Goal: Task Accomplishment & Management: Manage account settings

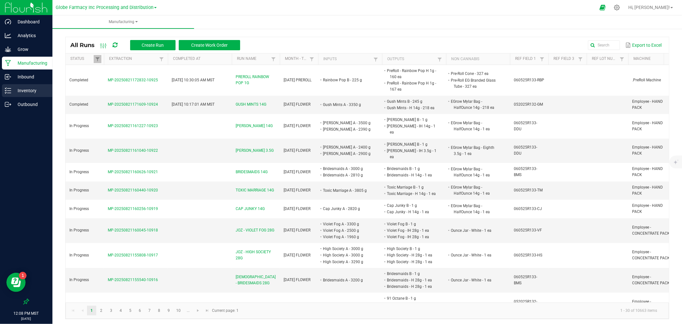
click at [24, 97] on link "Inventory" at bounding box center [26, 91] width 52 height 14
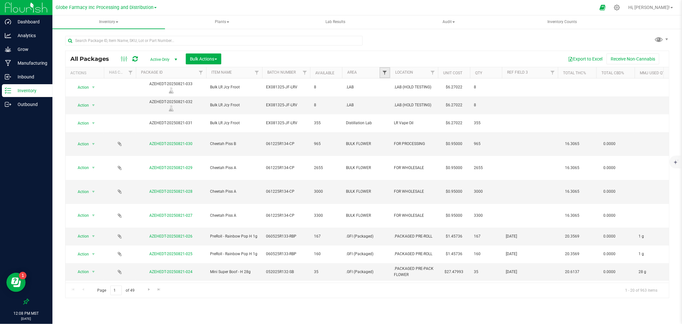
click at [386, 71] on span "Filter" at bounding box center [384, 72] width 5 height 5
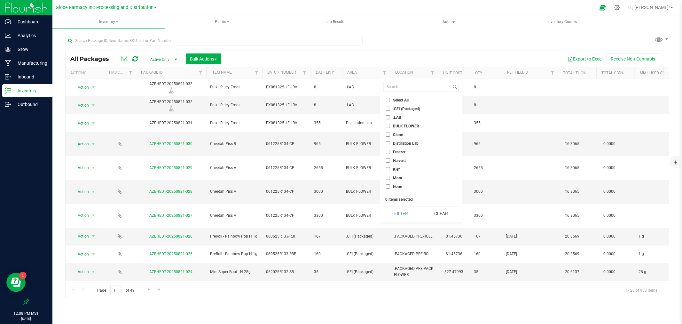
click at [394, 126] on span "BULK FLOWER" at bounding box center [406, 126] width 26 height 4
click at [390, 126] on input "BULK FLOWER" at bounding box center [388, 126] width 4 height 4
checkbox input "true"
click at [398, 207] on button "Filter" at bounding box center [400, 213] width 35 height 14
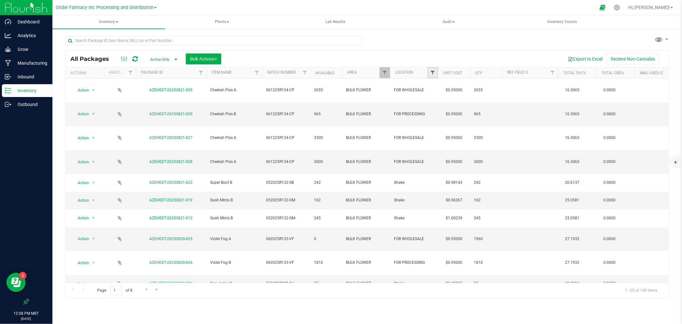
click at [431, 70] on span "Filter" at bounding box center [432, 72] width 5 height 5
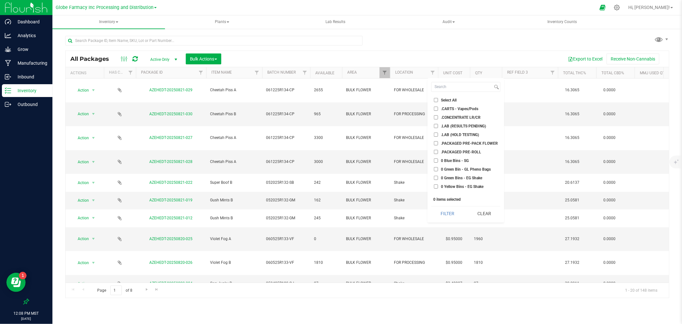
click at [443, 100] on span "Select All" at bounding box center [449, 100] width 16 height 4
click at [438, 100] on input "Select All" at bounding box center [436, 100] width 4 height 4
checkbox input "true"
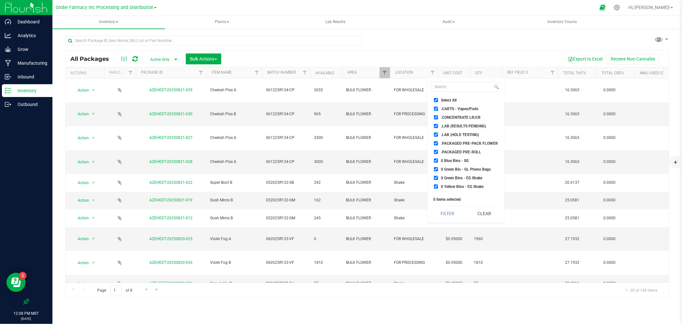
checkbox input "true"
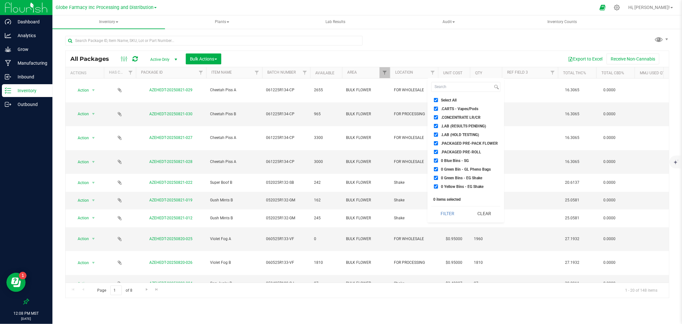
checkbox input "true"
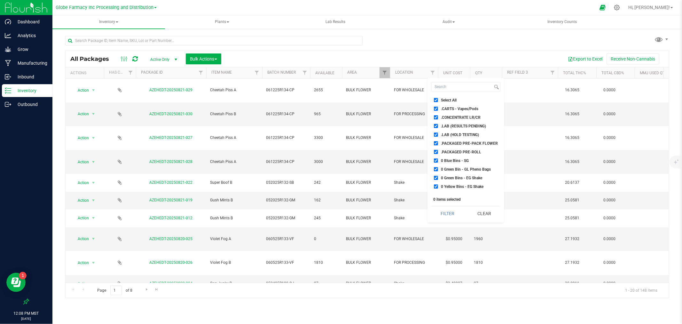
checkbox input "true"
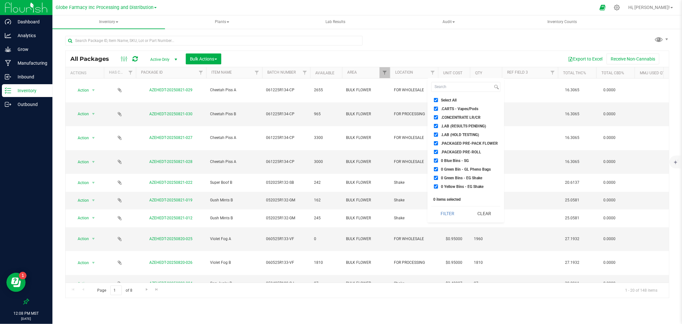
checkbox input "true"
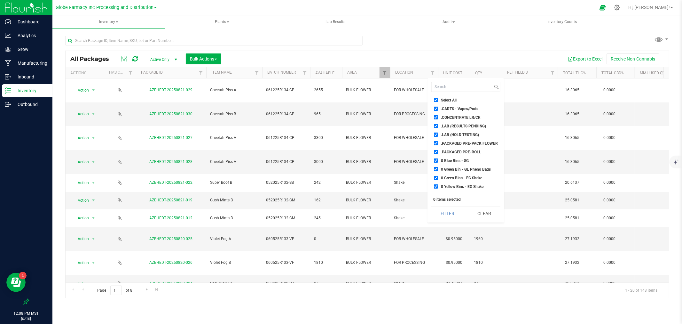
checkbox input "true"
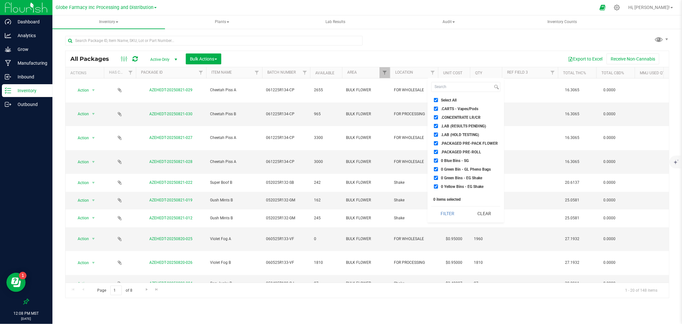
checkbox input "true"
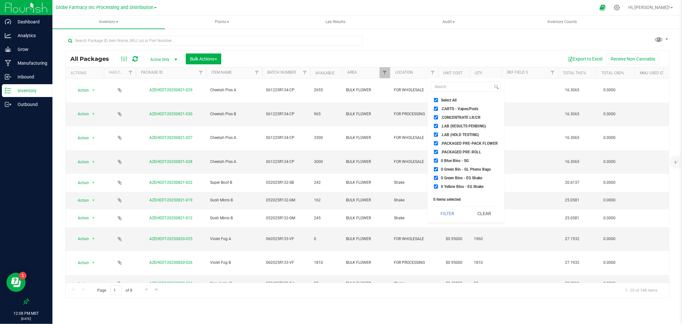
checkbox input "true"
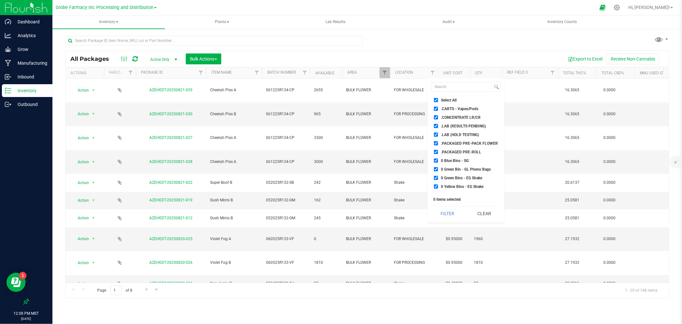
checkbox input "true"
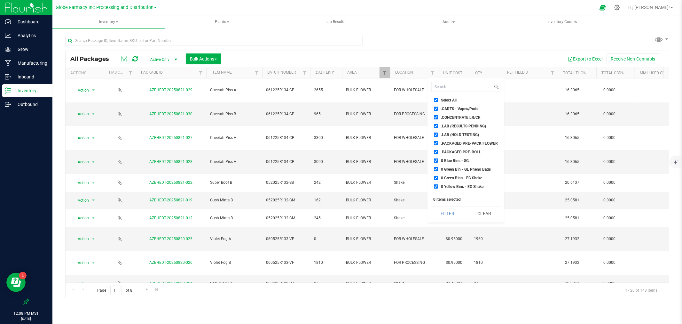
checkbox input "true"
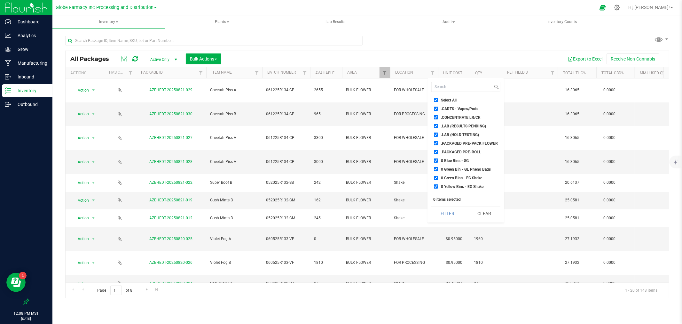
checkbox input "true"
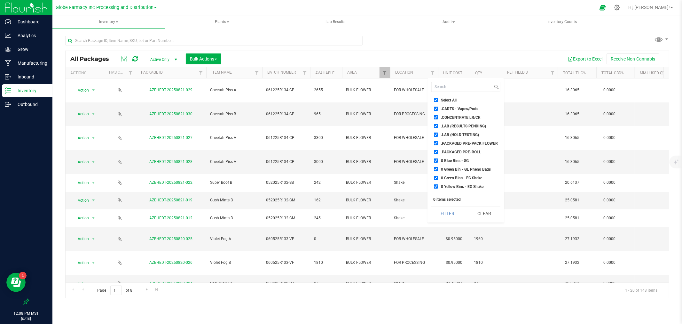
checkbox input "true"
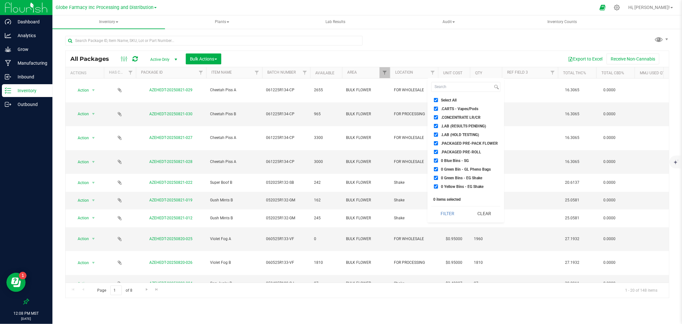
checkbox input "true"
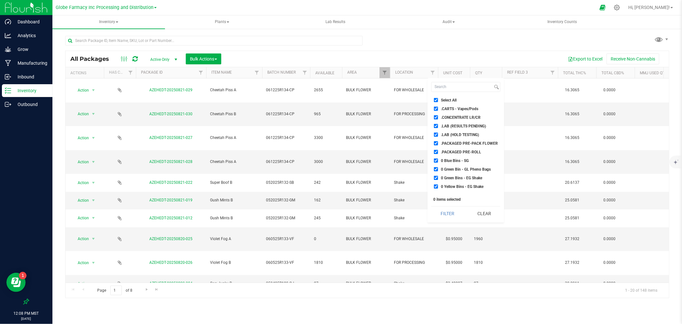
checkbox input "true"
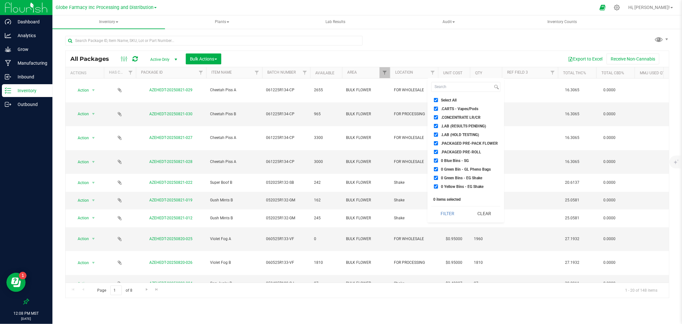
checkbox input "true"
click at [453, 146] on span "Up Next" at bounding box center [447, 147] width 13 height 4
click at [438, 146] on input "Up Next" at bounding box center [436, 147] width 4 height 4
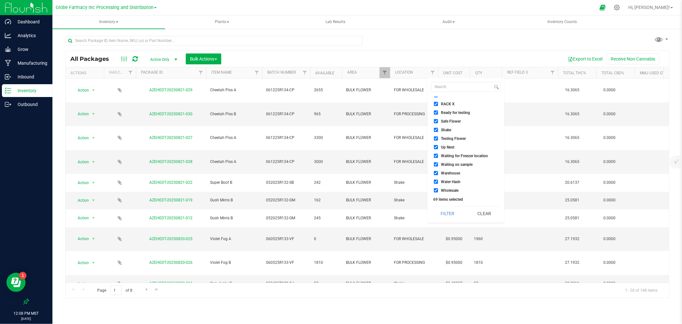
checkbox input "false"
click at [442, 129] on span "Shake" at bounding box center [446, 130] width 10 height 4
click at [438, 129] on input "Shake" at bounding box center [436, 130] width 4 height 4
checkbox input "false"
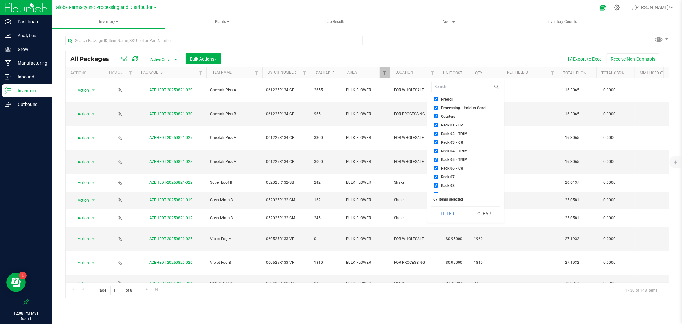
scroll to position [328, 0]
click at [453, 125] on span "Pre-Rolls" at bounding box center [449, 126] width 16 height 4
click at [438, 125] on input "Pre-Rolls" at bounding box center [436, 126] width 4 height 4
checkbox input "false"
click at [452, 133] on span "PreRoll" at bounding box center [447, 135] width 12 height 4
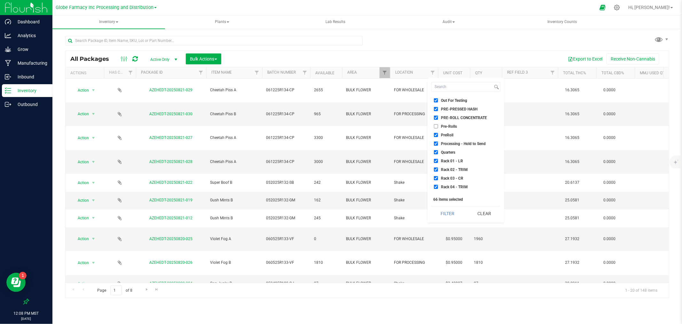
click at [438, 133] on input "PreRoll" at bounding box center [436, 135] width 4 height 4
checkbox input "false"
click at [445, 208] on button "Filter" at bounding box center [447, 213] width 32 height 14
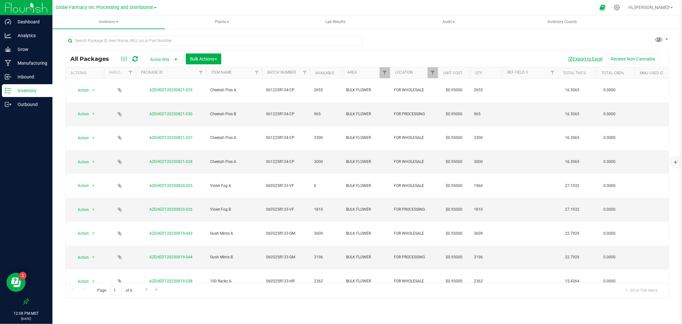
click at [588, 61] on button "Export to Excel" at bounding box center [585, 58] width 43 height 11
click at [35, 105] on p "Outbound" at bounding box center [30, 104] width 38 height 8
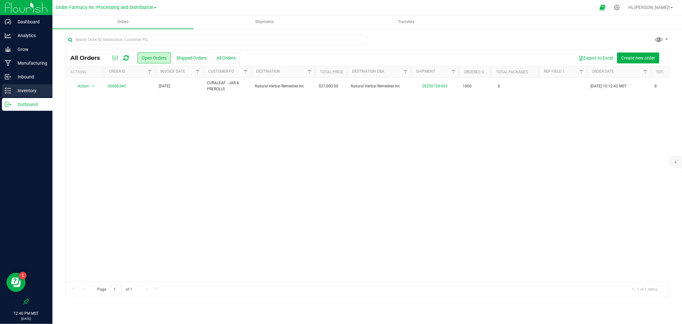
click at [48, 93] on p "Inventory" at bounding box center [30, 91] width 38 height 8
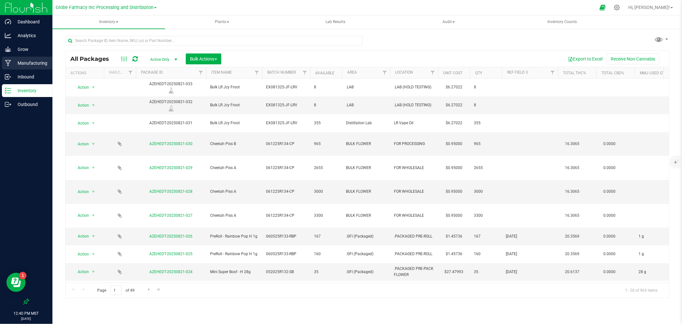
click at [34, 59] on div "Manufacturing" at bounding box center [27, 63] width 51 height 13
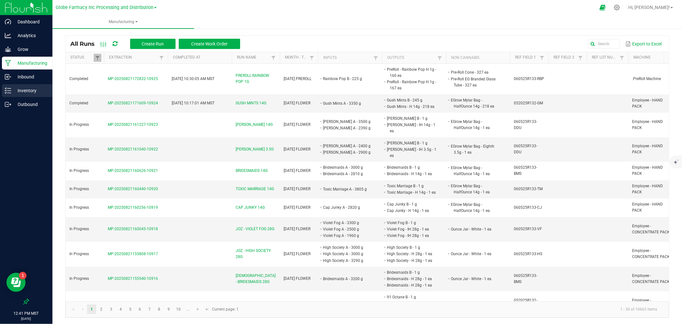
click at [0, 90] on link "Inventory" at bounding box center [26, 91] width 52 height 14
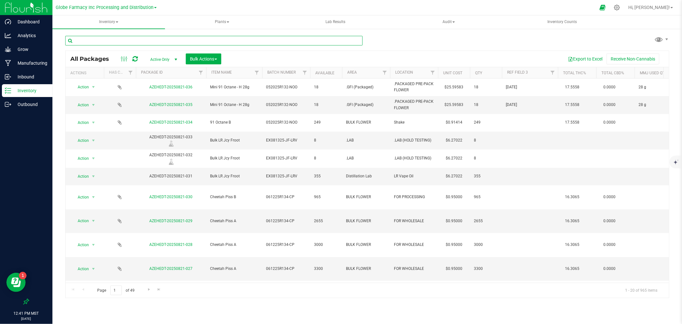
click at [236, 43] on input "text" at bounding box center [213, 41] width 297 height 10
type input "28g"
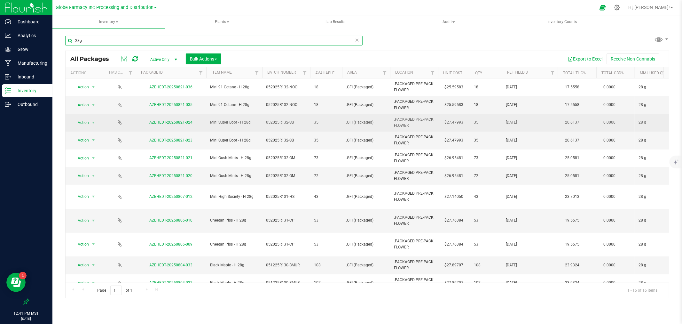
scroll to position [85, 0]
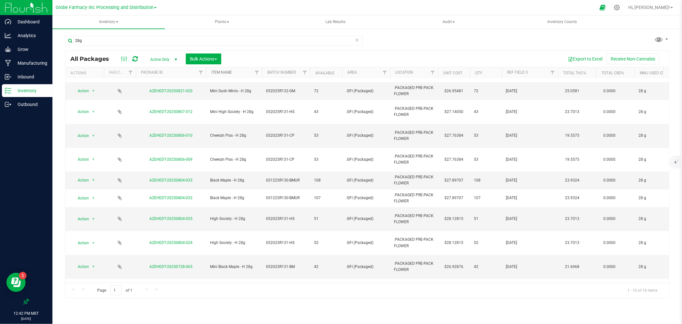
click at [231, 71] on link "Item Name" at bounding box center [221, 72] width 20 height 4
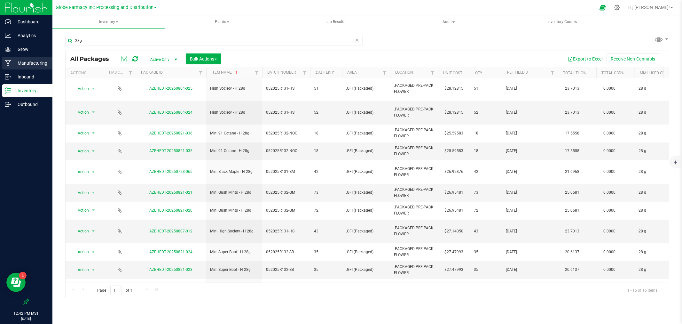
click at [32, 57] on div "Manufacturing" at bounding box center [27, 63] width 51 height 13
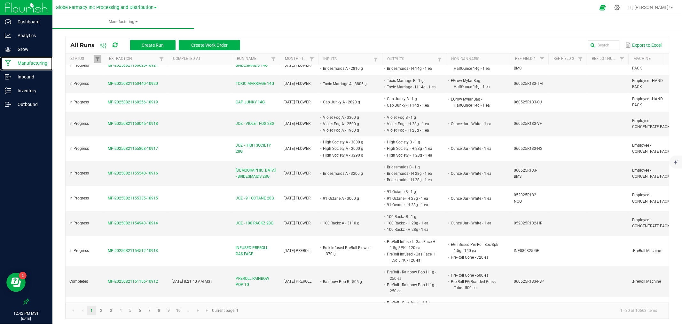
scroll to position [142, 0]
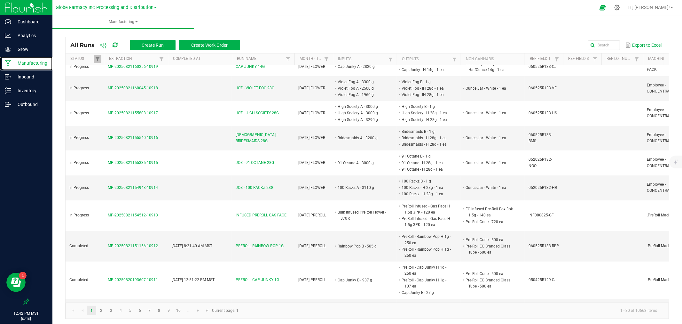
click at [293, 58] on span at bounding box center [294, 108] width 2 height 111
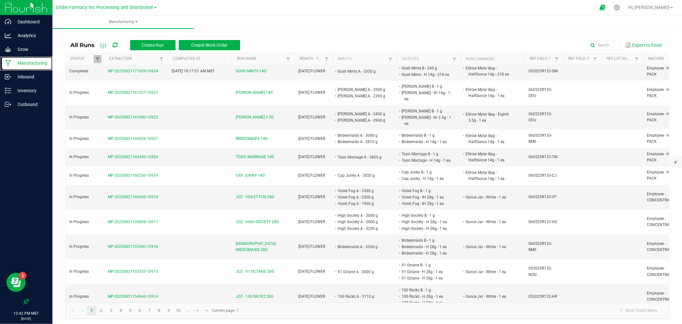
scroll to position [0, 0]
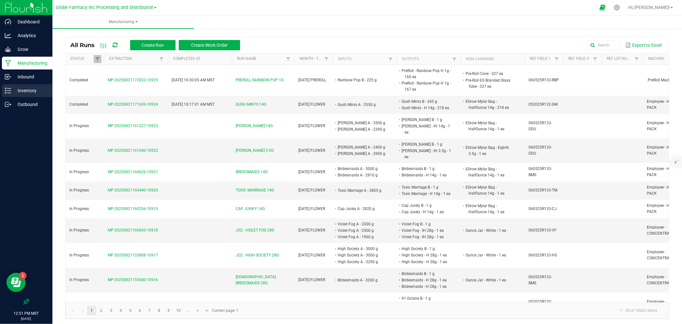
click at [35, 90] on p "Inventory" at bounding box center [30, 91] width 38 height 8
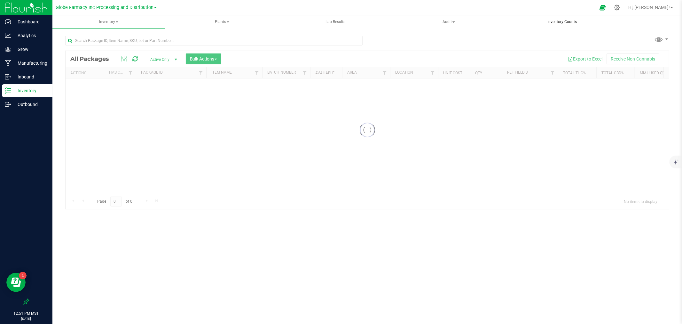
click at [568, 20] on span "Inventory Counts" at bounding box center [562, 21] width 47 height 5
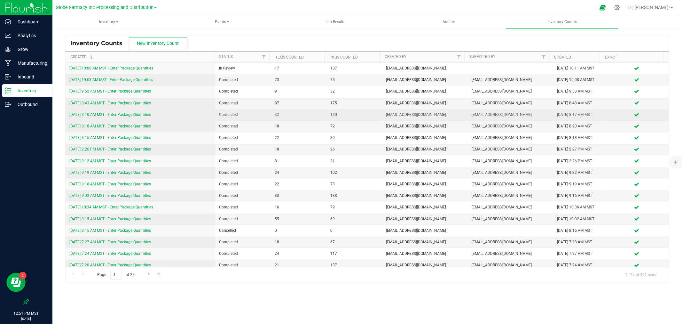
click at [117, 115] on link "[DATE] 8:10 AM MST - Enter Package Quantities" at bounding box center [110, 114] width 82 height 4
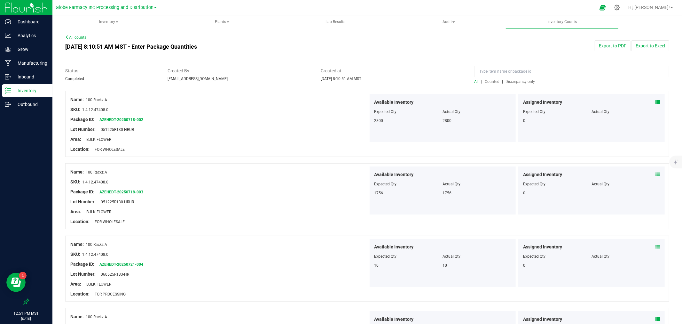
click at [486, 81] on span "Counted" at bounding box center [492, 81] width 15 height 4
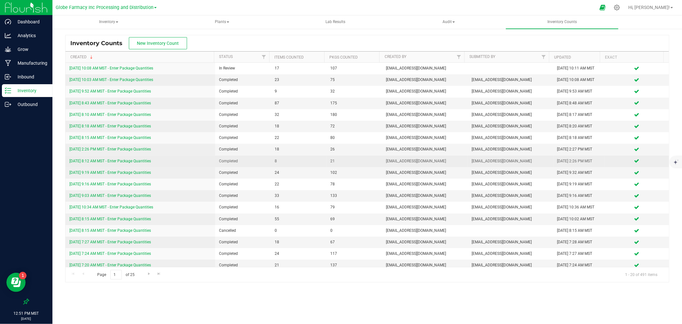
click at [119, 161] on link "[DATE] 8:12 AM MST - Enter Package Quantities" at bounding box center [110, 161] width 82 height 4
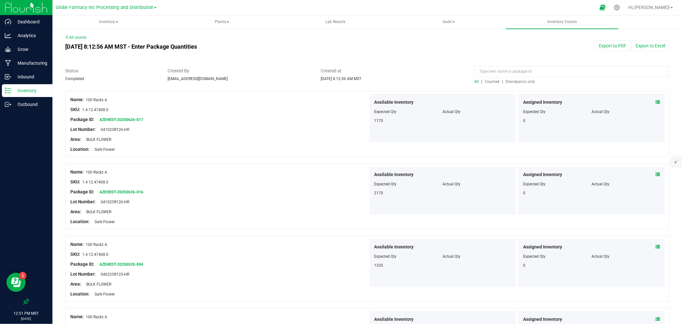
click at [73, 35] on link "All counts" at bounding box center [75, 37] width 21 height 4
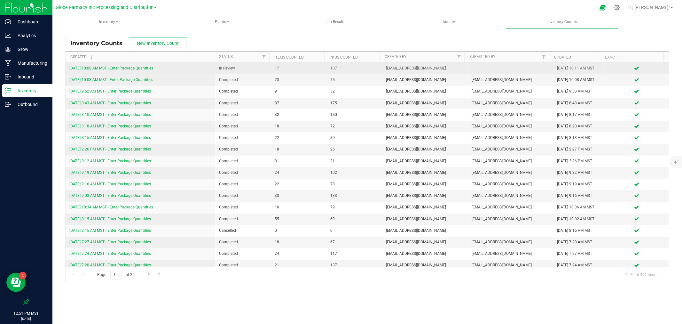
click at [144, 67] on link "[DATE] 10:08 AM MST - Enter Package Quantities" at bounding box center [111, 68] width 84 height 4
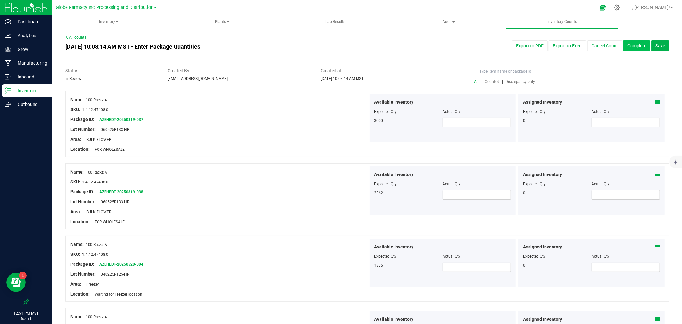
click at [629, 47] on button "Complete" at bounding box center [636, 45] width 27 height 11
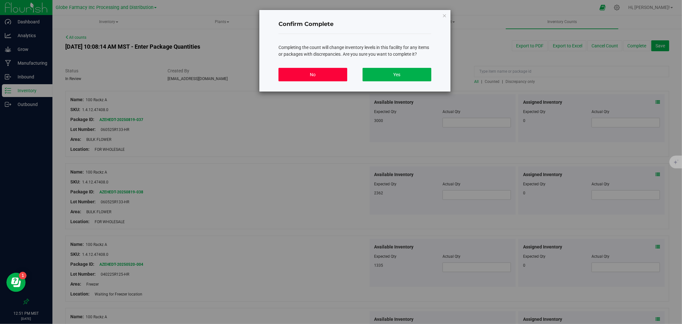
click at [311, 78] on button "No" at bounding box center [312, 74] width 69 height 13
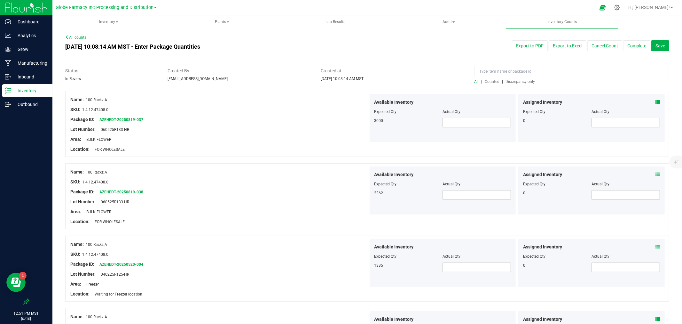
click at [527, 81] on span "Discrepancy only" at bounding box center [519, 81] width 29 height 4
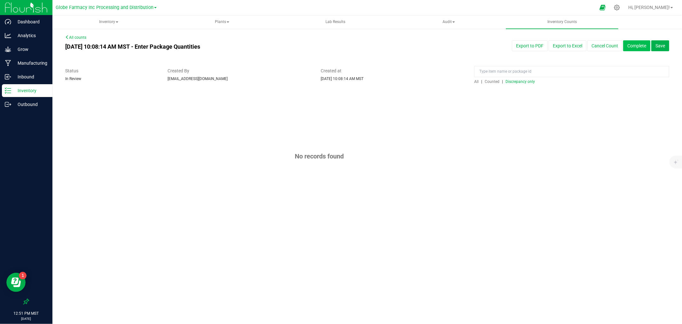
click at [632, 45] on button "Complete" at bounding box center [636, 45] width 27 height 11
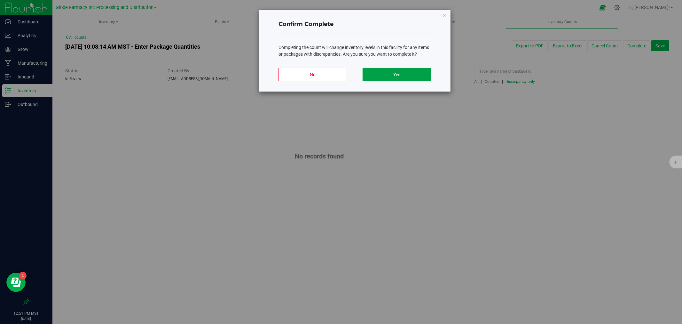
click at [406, 76] on button "Yes" at bounding box center [397, 74] width 69 height 13
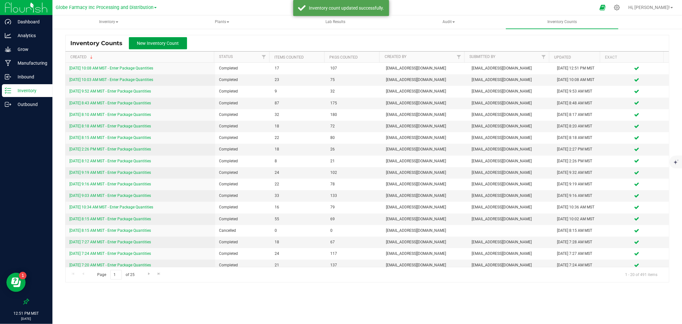
click at [155, 44] on span "New Inventory Count" at bounding box center [158, 43] width 42 height 5
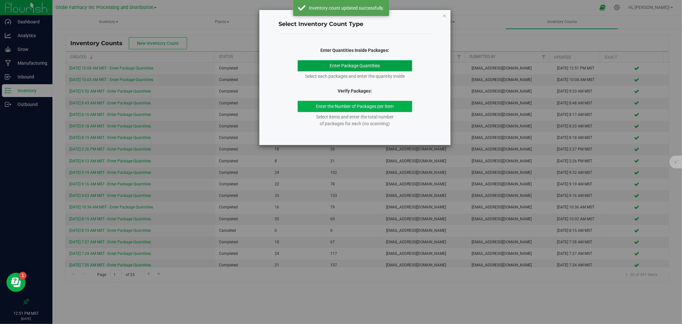
click at [377, 67] on button "Enter Package Quantities" at bounding box center [355, 65] width 115 height 11
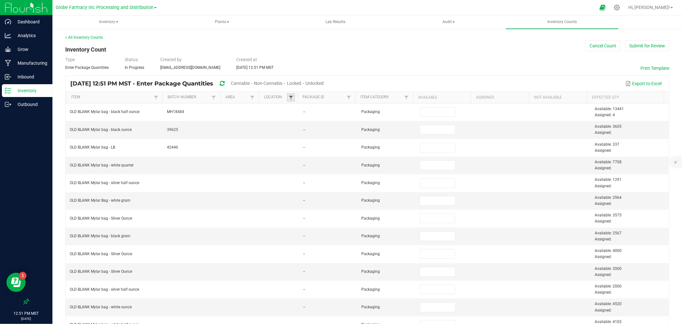
click at [288, 97] on span at bounding box center [290, 97] width 5 height 5
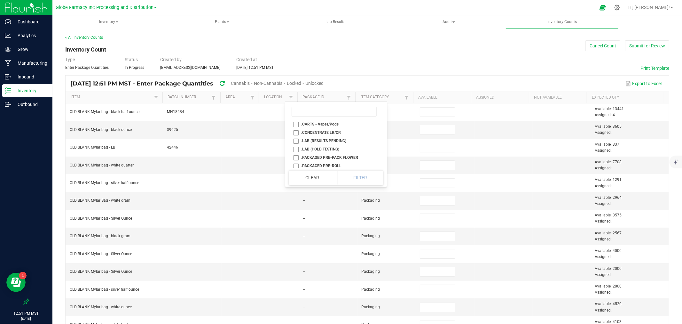
click at [321, 121] on li ".CARTS - Vapes/Pods" at bounding box center [334, 124] width 90 height 8
checkbox Vapes\/Pods "true"
click at [365, 180] on button "Filter" at bounding box center [360, 177] width 46 height 14
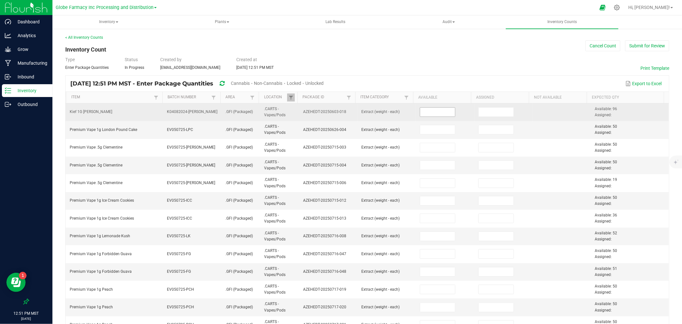
click at [433, 112] on input at bounding box center [437, 111] width 35 height 9
type input "96"
type input "50"
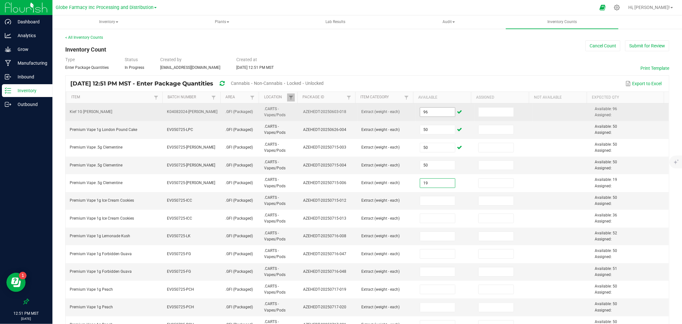
type input "19"
type input "50"
type input "36"
type input "52"
type input "50"
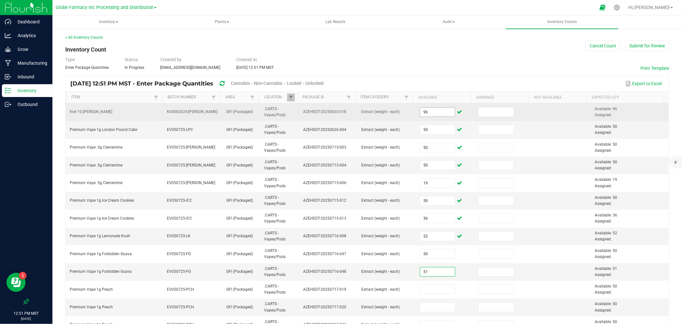
type input "51"
type input "50"
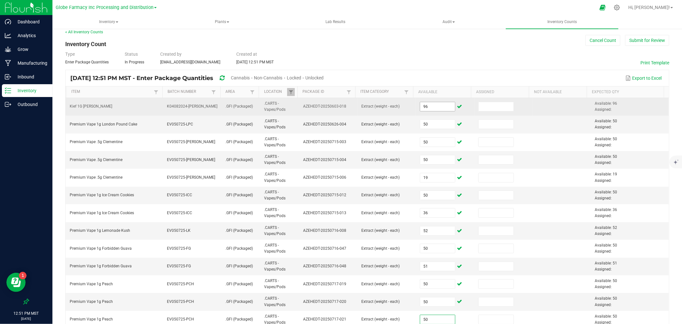
type input "50"
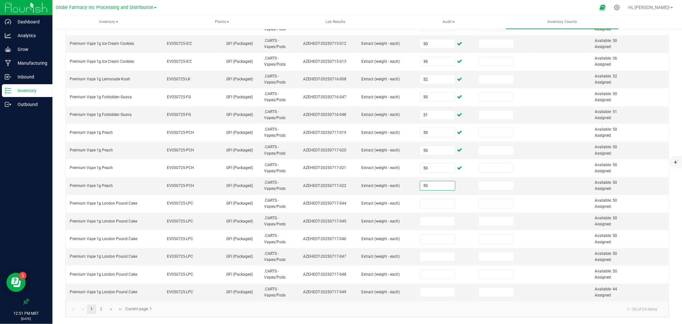
type input "50"
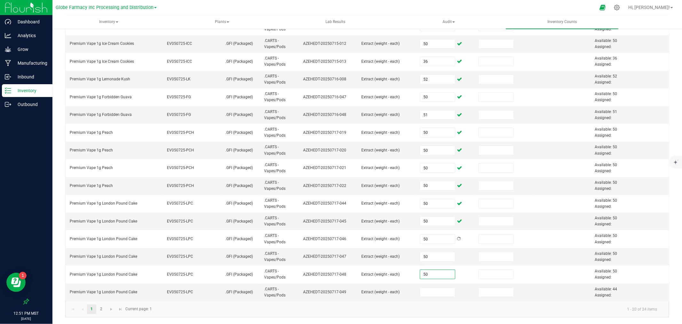
type input "50"
type input "44"
click at [103, 308] on link "2" at bounding box center [101, 309] width 9 height 10
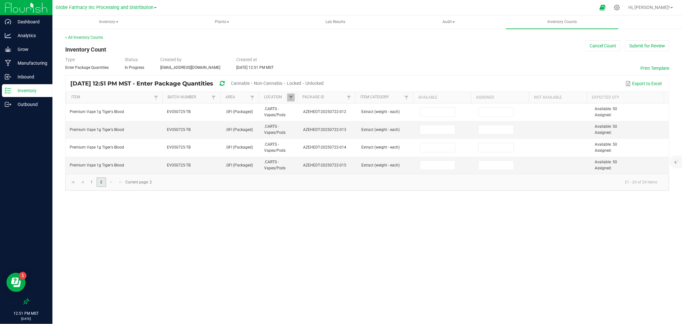
scroll to position [0, 0]
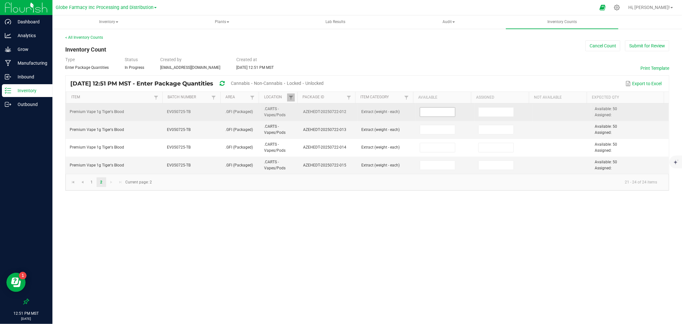
click at [426, 110] on input at bounding box center [437, 111] width 35 height 9
type input "50"
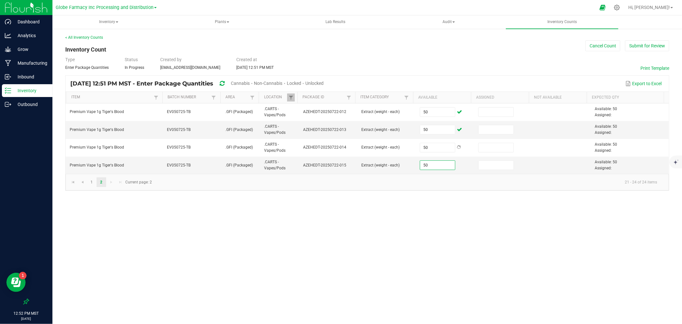
type input "50"
click at [480, 42] on div "< All Inventory Counts Inventory Count Cancel Count Submit for Review Type Ente…" at bounding box center [367, 113] width 604 height 156
click at [635, 38] on div "< All Inventory Counts" at bounding box center [367, 38] width 604 height 6
click at [636, 44] on button "Submit for Review" at bounding box center [647, 45] width 44 height 11
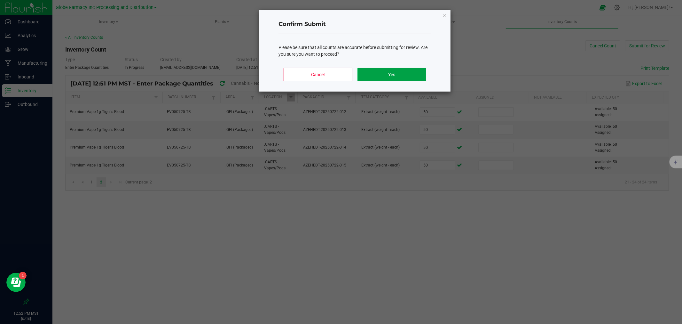
click at [392, 77] on button "Yes" at bounding box center [391, 74] width 69 height 13
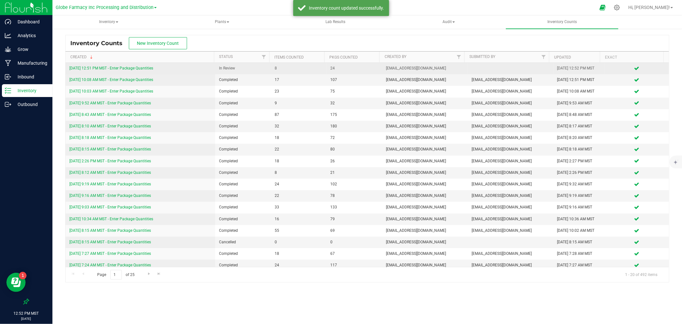
click at [119, 69] on link "[DATE] 12:51 PM MST - Enter Package Quantities" at bounding box center [111, 68] width 84 height 4
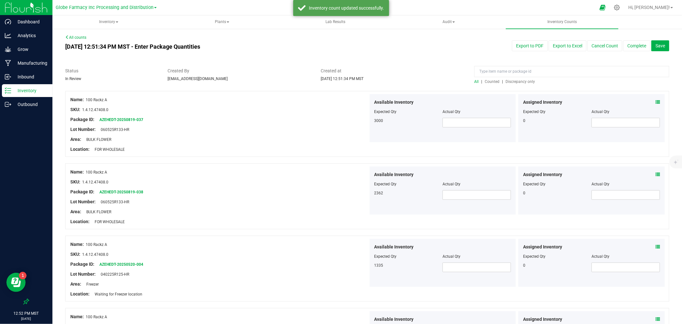
click at [512, 81] on span "Discrepancy only" at bounding box center [519, 81] width 29 height 4
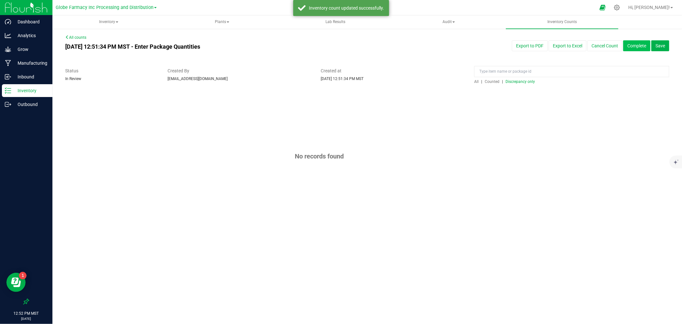
click at [630, 46] on button "Complete" at bounding box center [636, 45] width 27 height 11
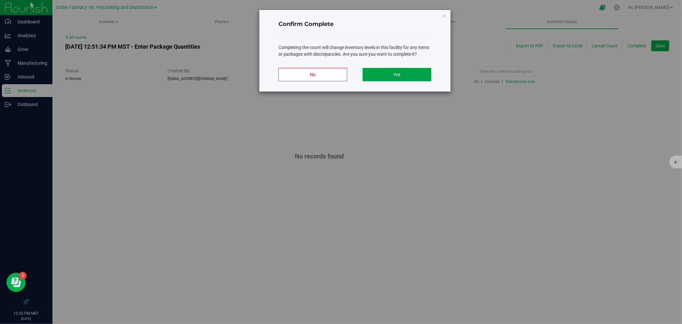
click at [388, 74] on button "Yes" at bounding box center [397, 74] width 69 height 13
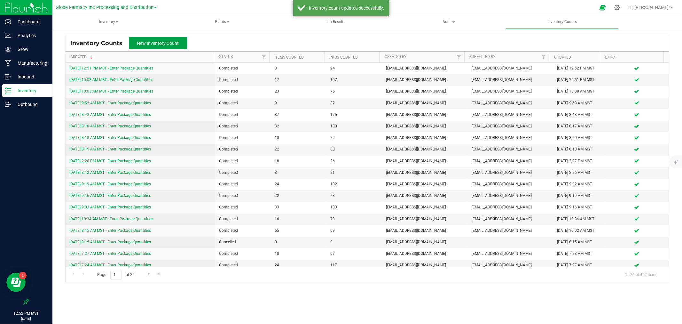
click at [129, 45] on button "New Inventory Count" at bounding box center [158, 43] width 58 height 12
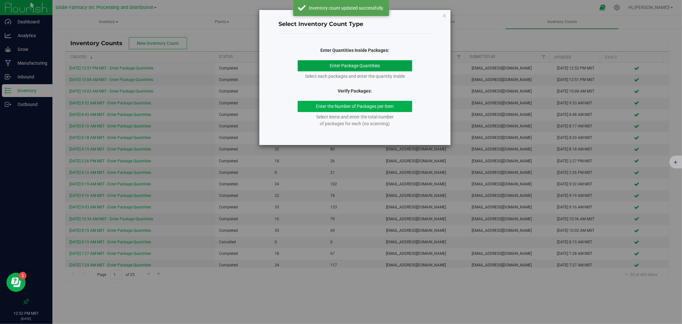
click at [351, 69] on button "Enter Package Quantities" at bounding box center [355, 65] width 115 height 11
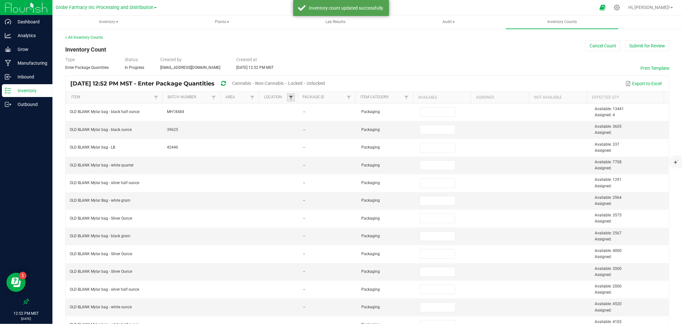
click at [289, 97] on span at bounding box center [290, 97] width 5 height 5
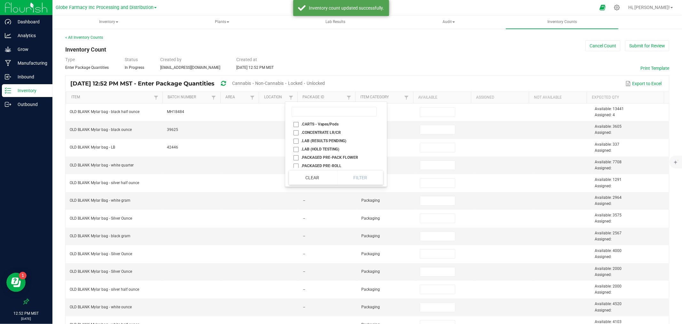
click at [338, 132] on li ".CONCENTRATE LR/CR" at bounding box center [334, 132] width 90 height 8
checkbox LR\/CR "true"
click at [357, 175] on button "Filter" at bounding box center [360, 177] width 46 height 14
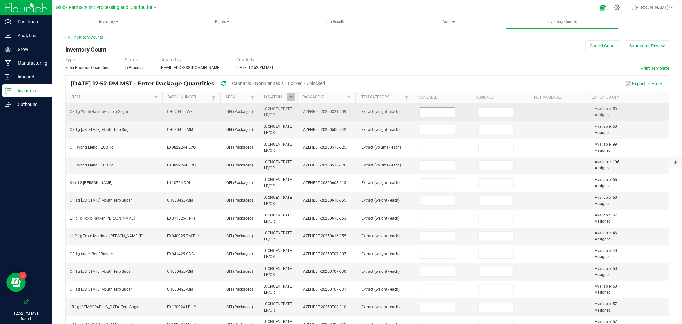
click at [428, 114] on input at bounding box center [437, 111] width 35 height 9
type input "50"
type input "99"
type input "106"
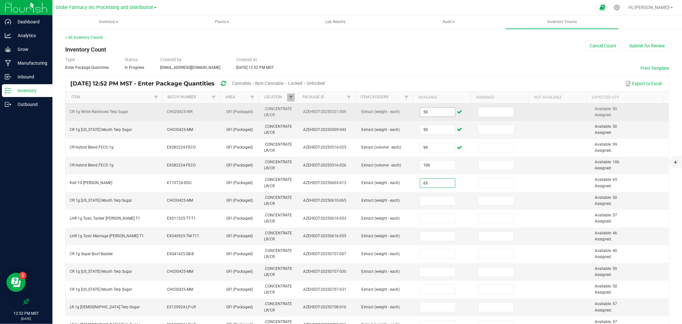
type input "65"
type input "50"
type input "57"
type input "46"
type input "40"
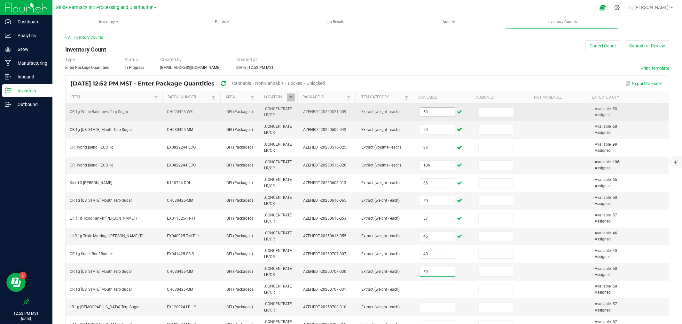
type input "50"
type input "57"
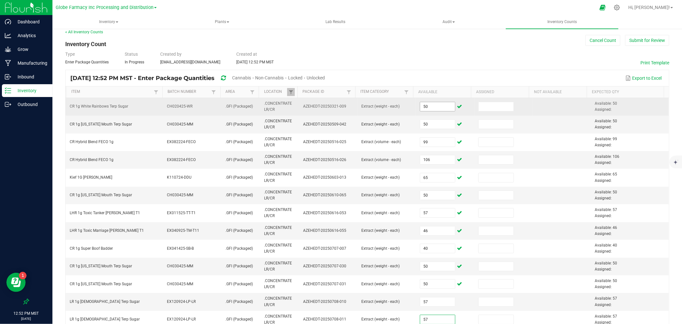
type input "57"
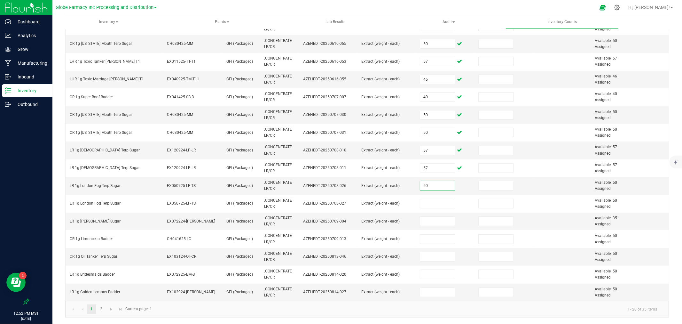
type input "50"
type input "35"
type input "50"
click at [421, 252] on input "5" at bounding box center [437, 256] width 35 height 9
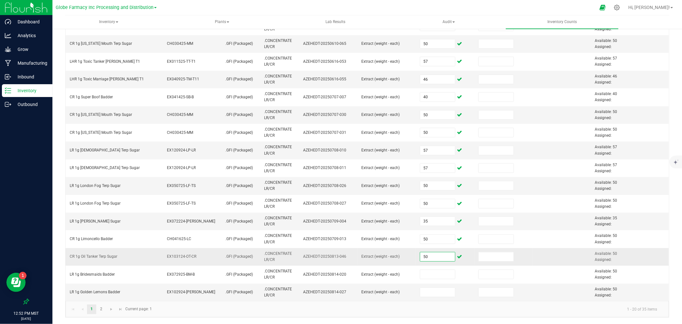
type input "50"
click at [109, 311] on span "Go to the next page" at bounding box center [111, 308] width 5 height 5
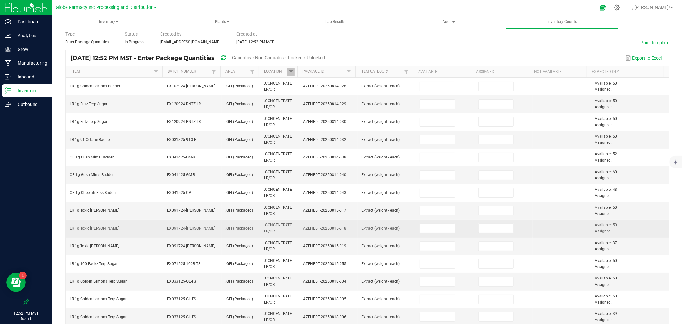
scroll to position [0, 0]
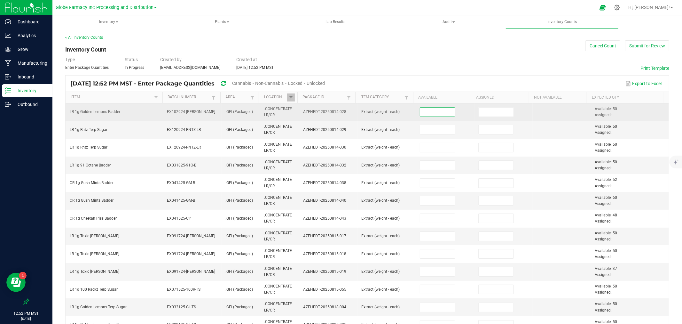
click at [423, 109] on input at bounding box center [437, 111] width 35 height 9
type input "50"
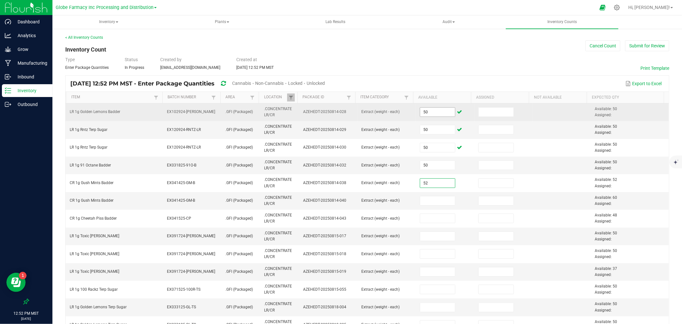
type input "52"
type input "60"
type input "48"
type input "50"
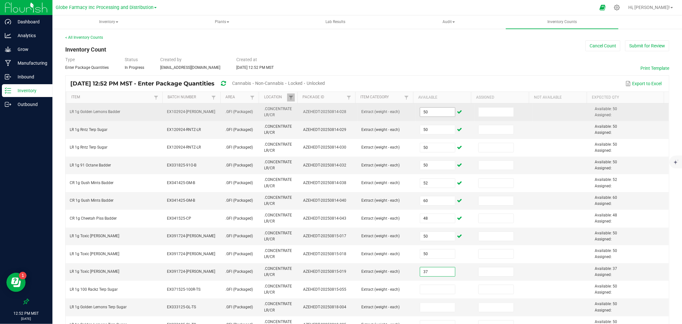
type input "37"
type input "50"
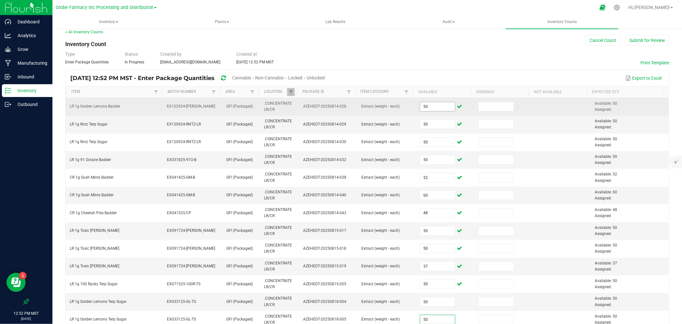
type input "50"
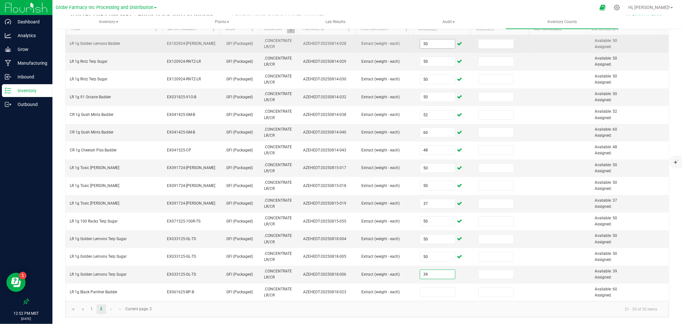
type input "39"
type input "60"
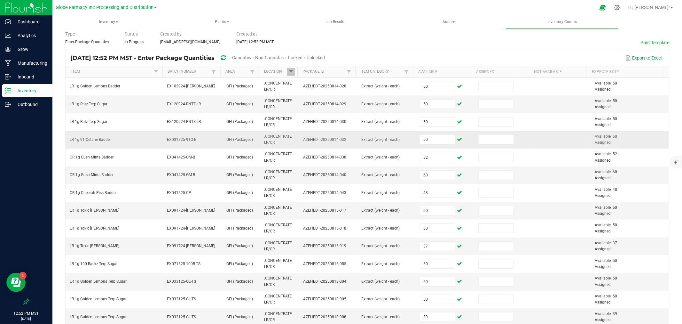
scroll to position [0, 0]
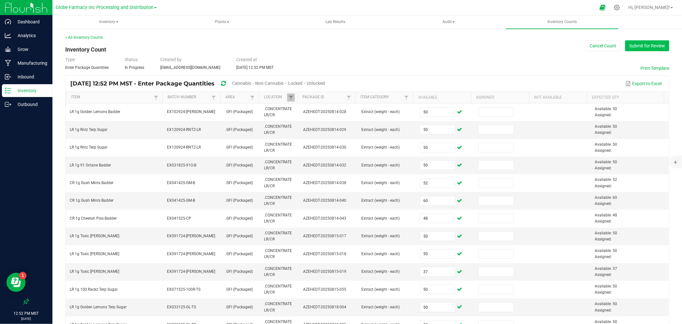
click at [631, 44] on button "Submit for Review" at bounding box center [647, 45] width 44 height 11
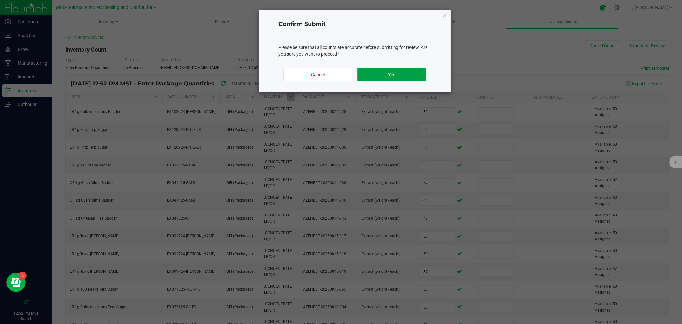
click at [397, 80] on button "Yes" at bounding box center [391, 74] width 69 height 13
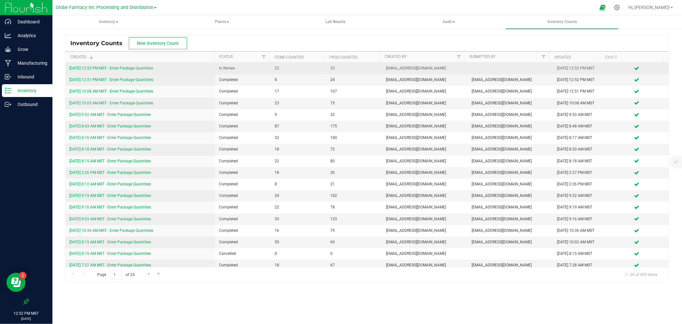
click at [103, 69] on link "[DATE] 12:52 PM MST - Enter Package Quantities" at bounding box center [111, 68] width 84 height 4
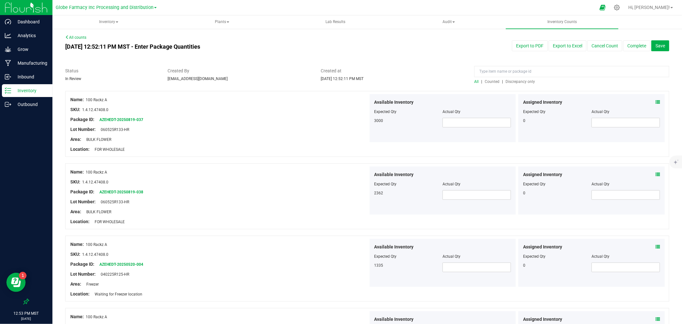
click at [521, 81] on span "Discrepancy only" at bounding box center [519, 81] width 29 height 4
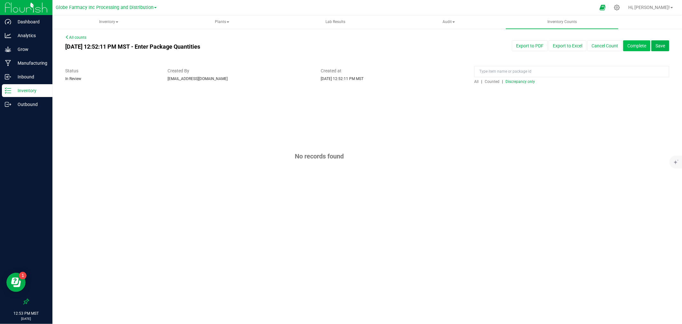
click at [636, 43] on button "Complete" at bounding box center [636, 45] width 27 height 11
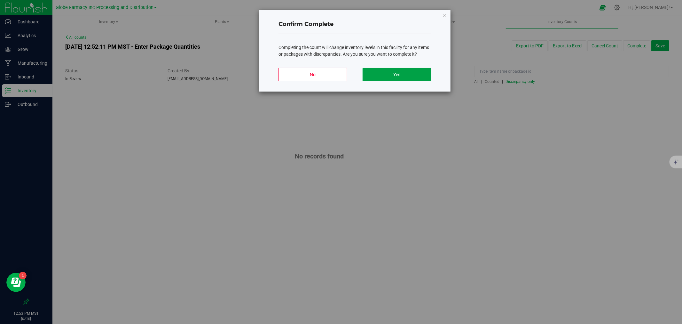
click at [423, 75] on button "Yes" at bounding box center [397, 74] width 69 height 13
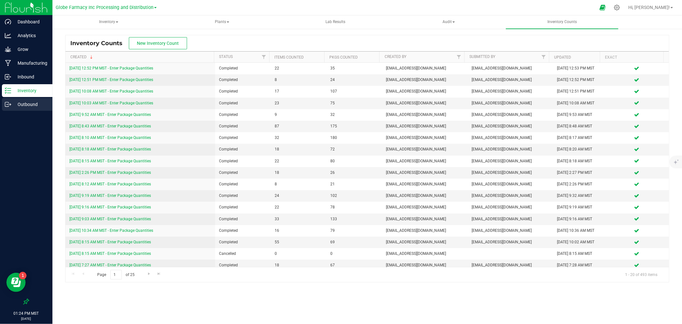
click at [2, 110] on div "Outbound" at bounding box center [27, 104] width 51 height 13
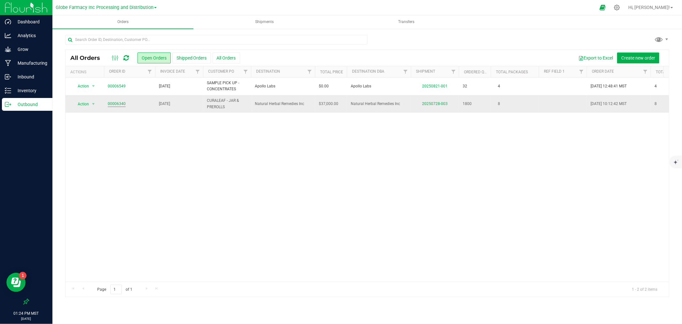
click at [121, 104] on link "00006340" at bounding box center [117, 104] width 18 height 6
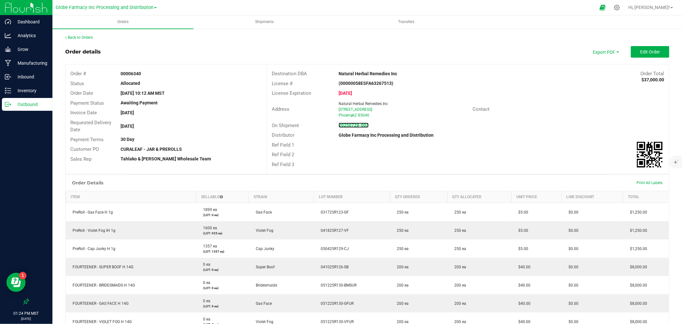
drag, startPoint x: 361, startPoint y: 125, endPoint x: 381, endPoint y: 125, distance: 20.1
click at [361, 125] on strong "20250728-003" at bounding box center [354, 124] width 30 height 5
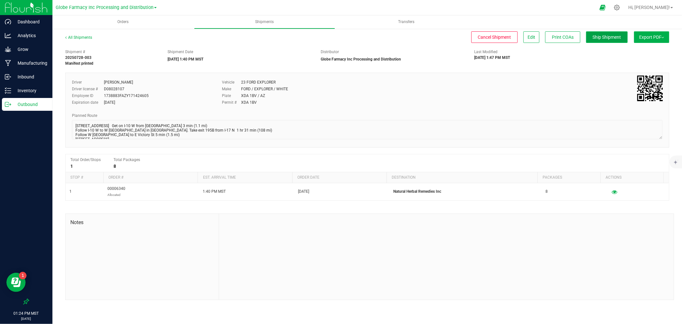
click at [618, 35] on span "Ship Shipment" at bounding box center [607, 37] width 28 height 5
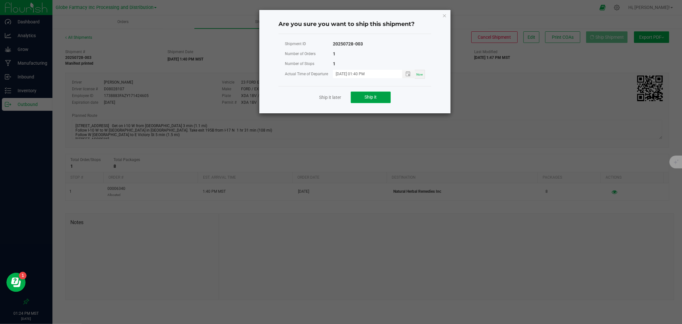
click at [366, 97] on span "Ship it" at bounding box center [371, 96] width 12 height 5
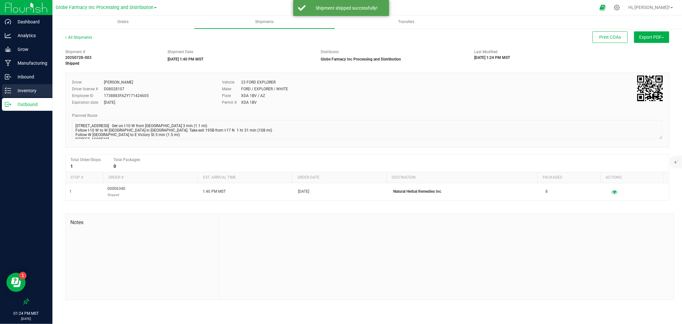
click at [0, 93] on link "Inventory" at bounding box center [26, 91] width 52 height 14
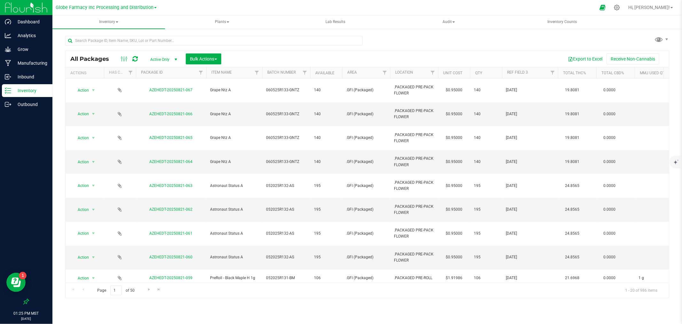
click at [106, 126] on td at bounding box center [120, 138] width 32 height 24
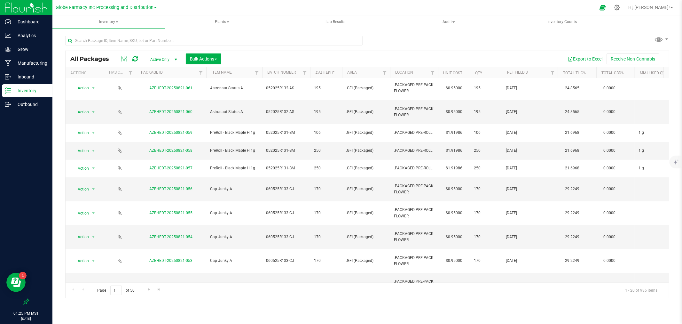
scroll to position [147, 0]
click at [149, 288] on span "Go to the next page" at bounding box center [148, 288] width 5 height 5
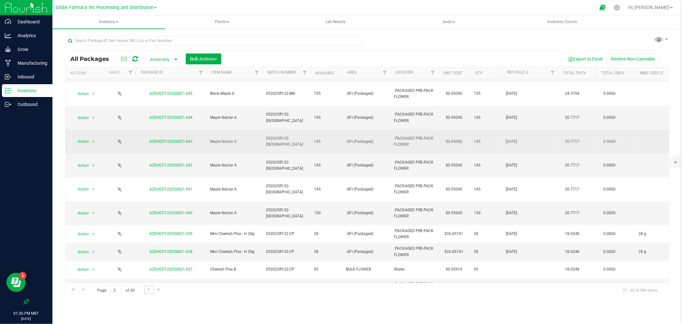
scroll to position [138, 0]
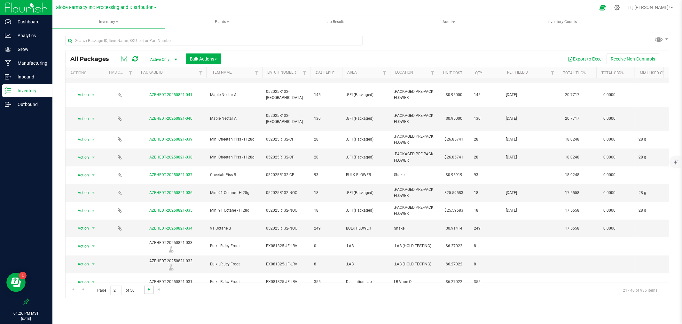
click at [148, 290] on span "Go to the next page" at bounding box center [148, 288] width 5 height 5
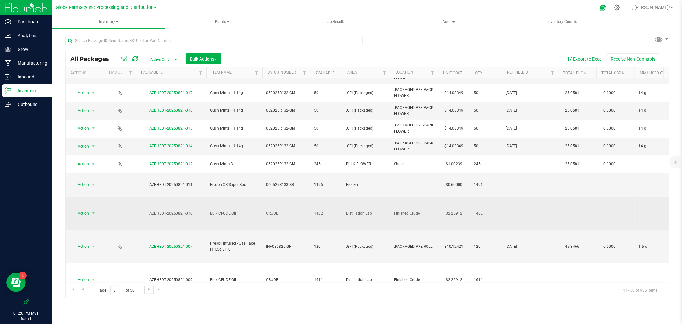
scroll to position [197, 0]
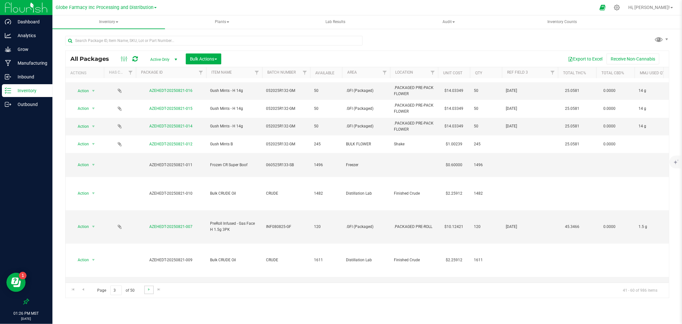
click at [152, 289] on link "Go to the next page" at bounding box center [148, 289] width 9 height 9
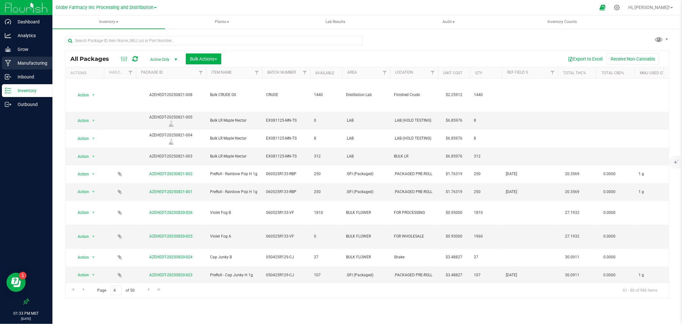
click at [25, 65] on p "Manufacturing" at bounding box center [30, 63] width 38 height 8
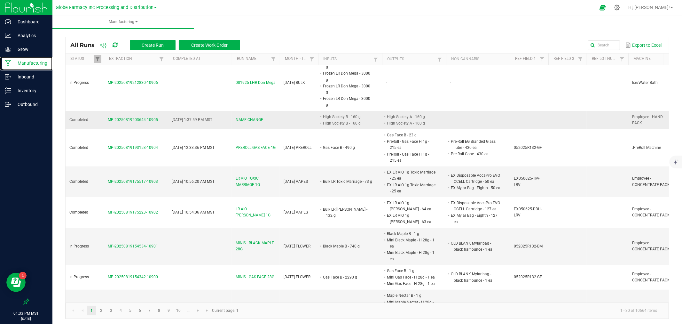
scroll to position [628, 0]
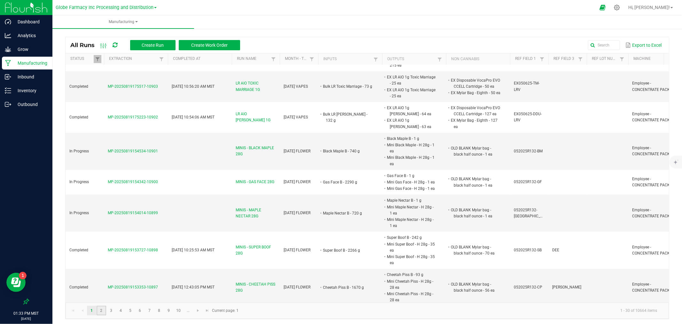
click at [102, 308] on link "2" at bounding box center [101, 310] width 9 height 10
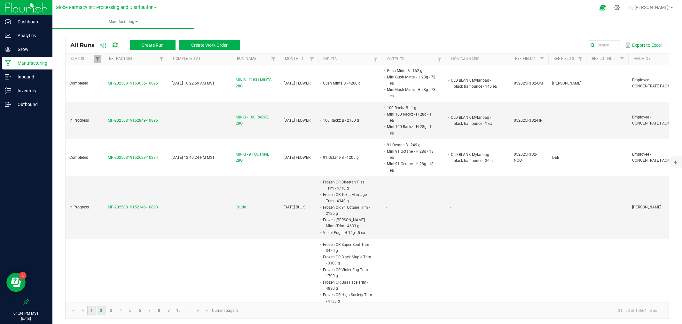
click at [88, 309] on link "1" at bounding box center [91, 310] width 9 height 10
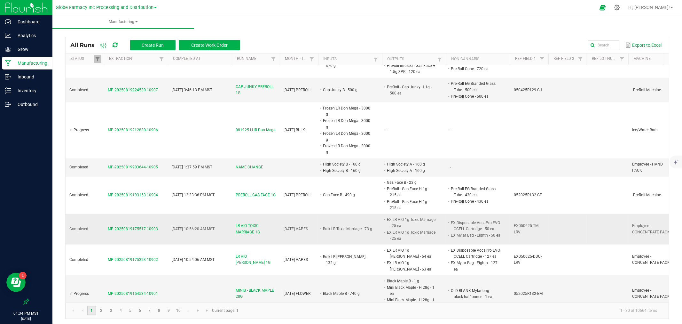
scroll to position [628, 0]
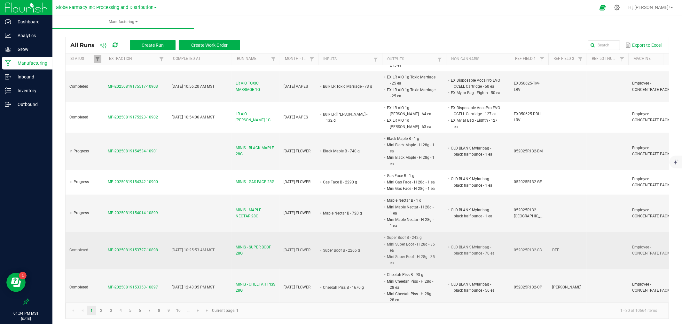
click at [459, 253] on td "OLD BLANK Mylar bag - black half ounce - 70 ea" at bounding box center [478, 249] width 64 height 37
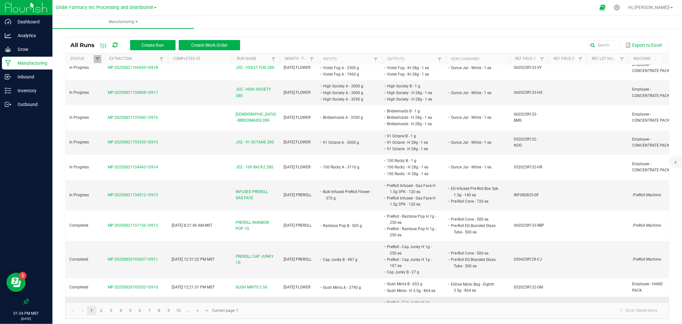
scroll to position [201, 0]
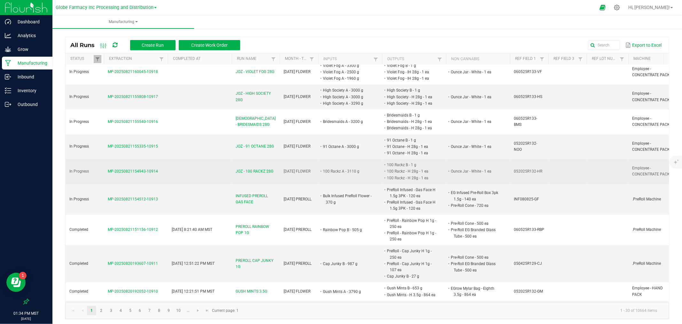
click at [517, 163] on td "052025R132-HR" at bounding box center [529, 171] width 38 height 25
copy span "052025R132-HR"
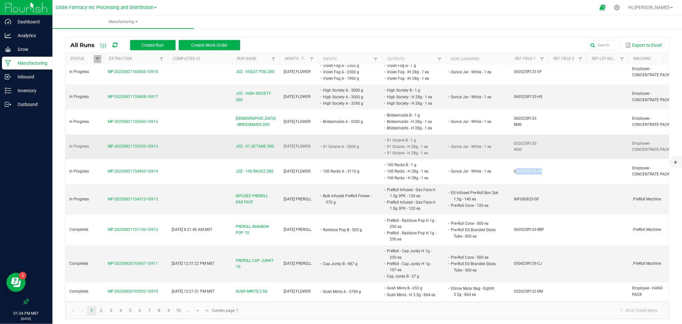
click at [520, 135] on td "052025R132-NOO" at bounding box center [529, 146] width 38 height 25
copy span "052025R132-NOO"
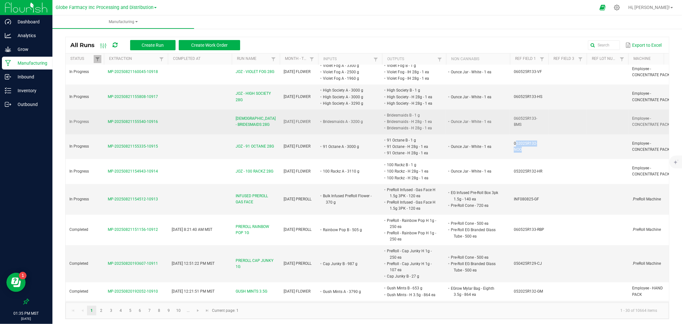
click at [521, 116] on span "060525R133-BMS" at bounding box center [525, 121] width 23 height 11
copy span "060525R133-BMS"
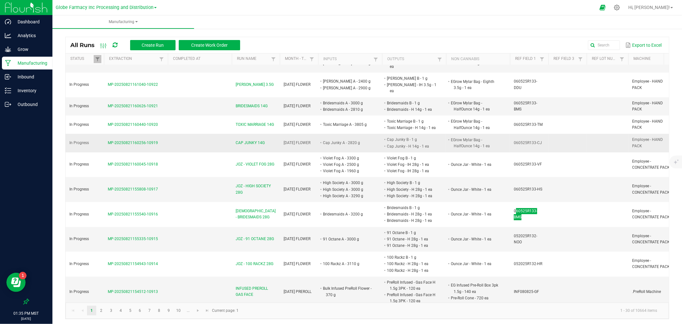
scroll to position [95, 0]
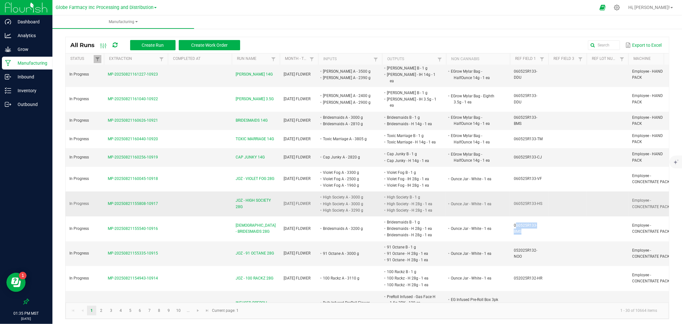
click at [535, 201] on span "060525R133-HS" at bounding box center [528, 203] width 28 height 4
copy span "060525R133-HS"
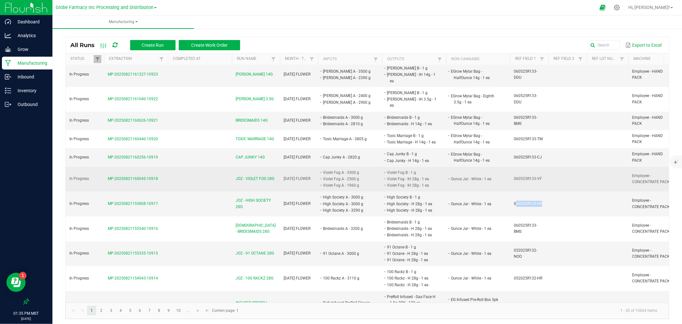
click at [531, 176] on span "060525R133-VF" at bounding box center [528, 178] width 28 height 4
copy span "060525R133-VF"
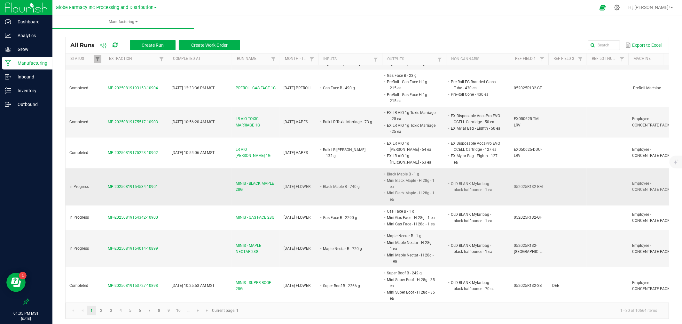
scroll to position [628, 0]
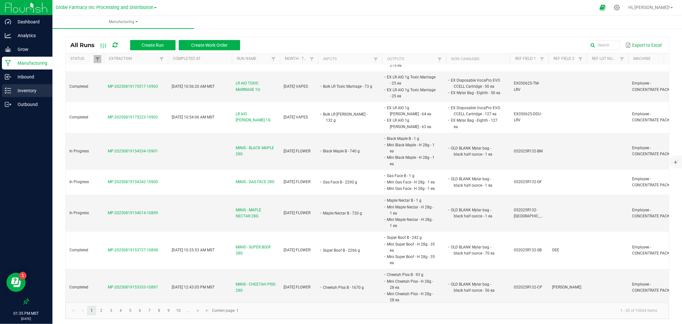
click at [37, 88] on p "Inventory" at bounding box center [30, 91] width 38 height 8
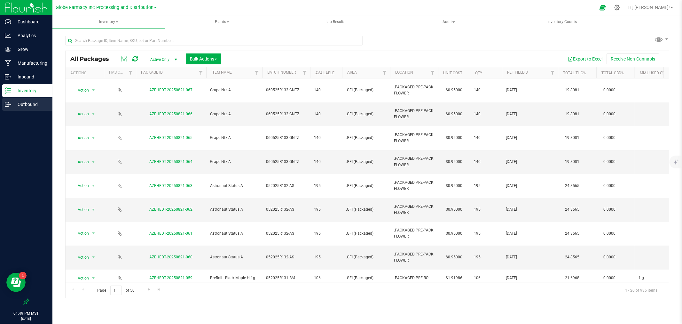
click at [14, 98] on div "Outbound" at bounding box center [27, 104] width 51 height 13
